Goal: Task Accomplishment & Management: Use online tool/utility

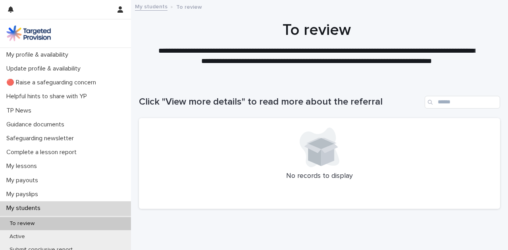
click at [44, 205] on p "My students" at bounding box center [25, 209] width 44 height 8
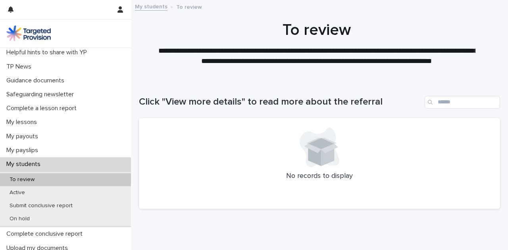
scroll to position [44, 0]
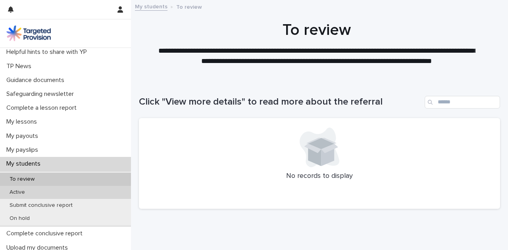
click at [33, 189] on div "Active" at bounding box center [65, 192] width 131 height 13
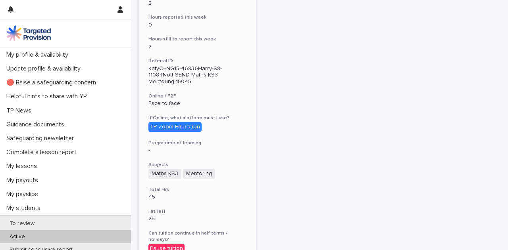
scroll to position [247, 0]
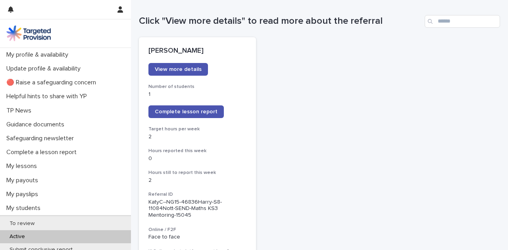
scroll to position [81, 0]
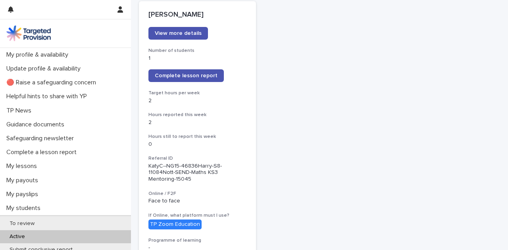
scroll to position [118, 0]
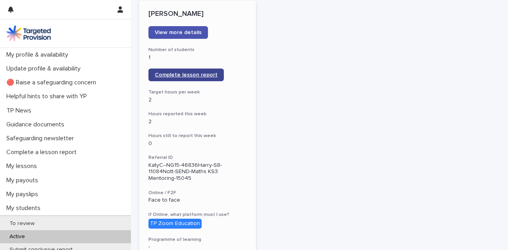
click at [184, 78] on link "Complete lesson report" at bounding box center [185, 75] width 75 height 13
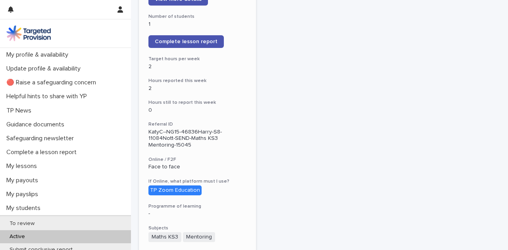
scroll to position [142, 0]
